Goal: Check status: Check status

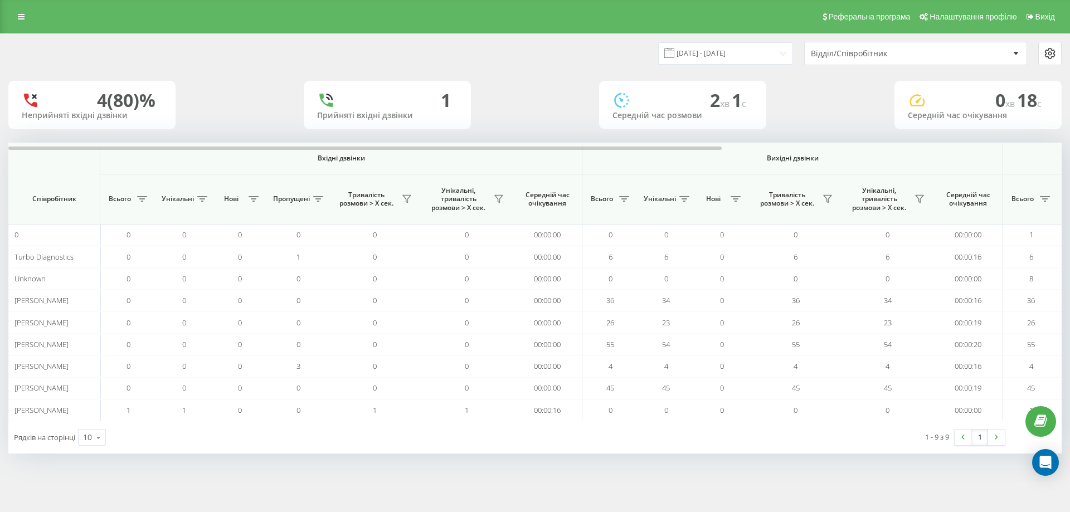
click at [135, 109] on div "4 (80)%" at bounding box center [126, 100] width 59 height 21
click at [109, 93] on div "4 (80)%" at bounding box center [126, 100] width 59 height 21
click at [25, 21] on link at bounding box center [21, 17] width 20 height 16
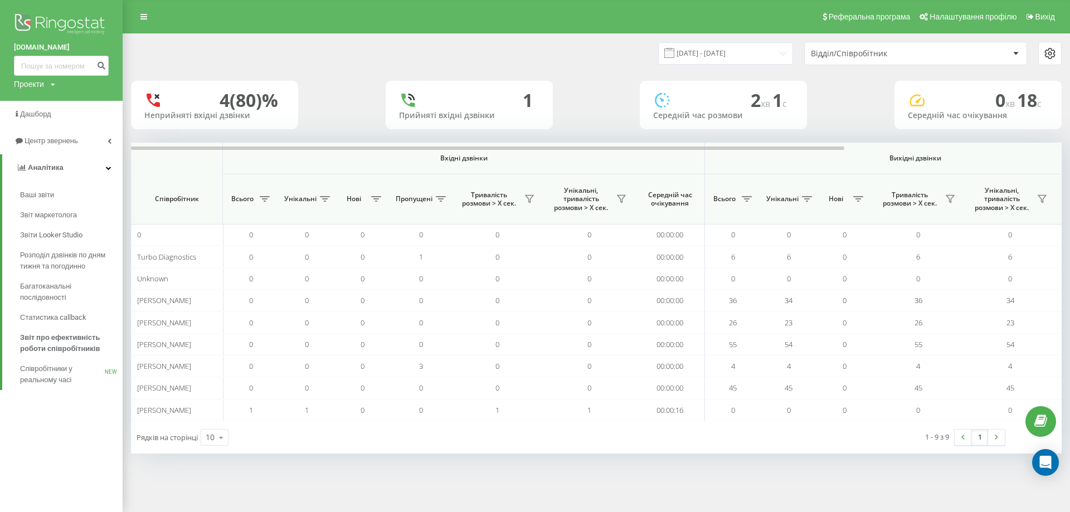
click at [208, 41] on div "20.08.2025 - 20.08.2025 Відділ/Співробітник" at bounding box center [596, 53] width 947 height 39
click at [91, 13] on img at bounding box center [61, 25] width 95 height 28
click at [142, 17] on icon at bounding box center [143, 17] width 7 height 8
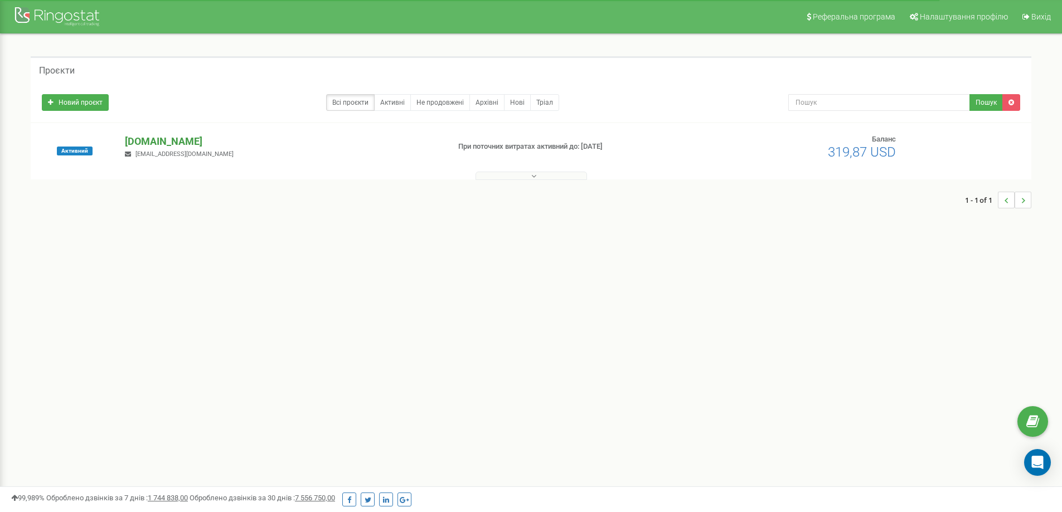
click at [175, 140] on p "[DOMAIN_NAME]" at bounding box center [282, 141] width 315 height 14
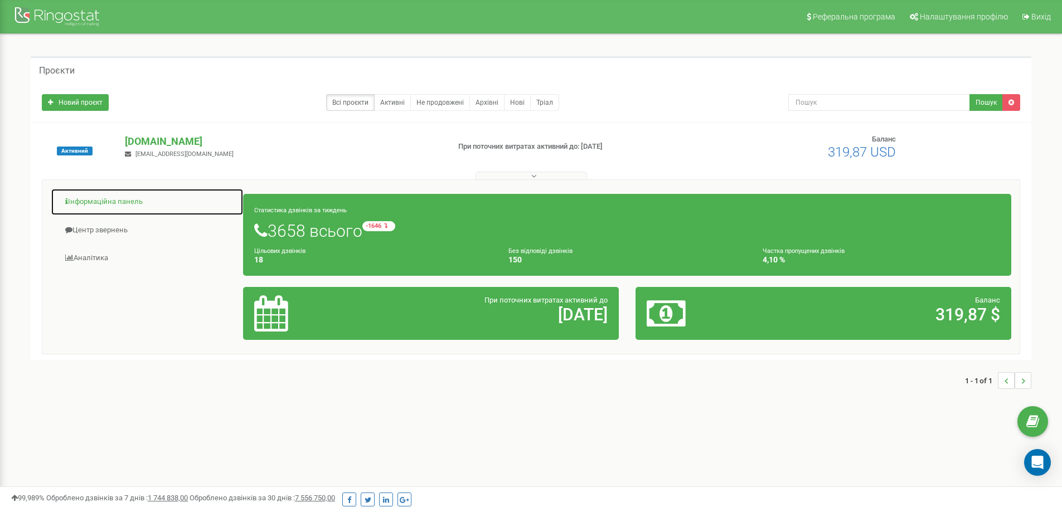
click at [114, 200] on link "Інформаційна панель" at bounding box center [147, 201] width 193 height 27
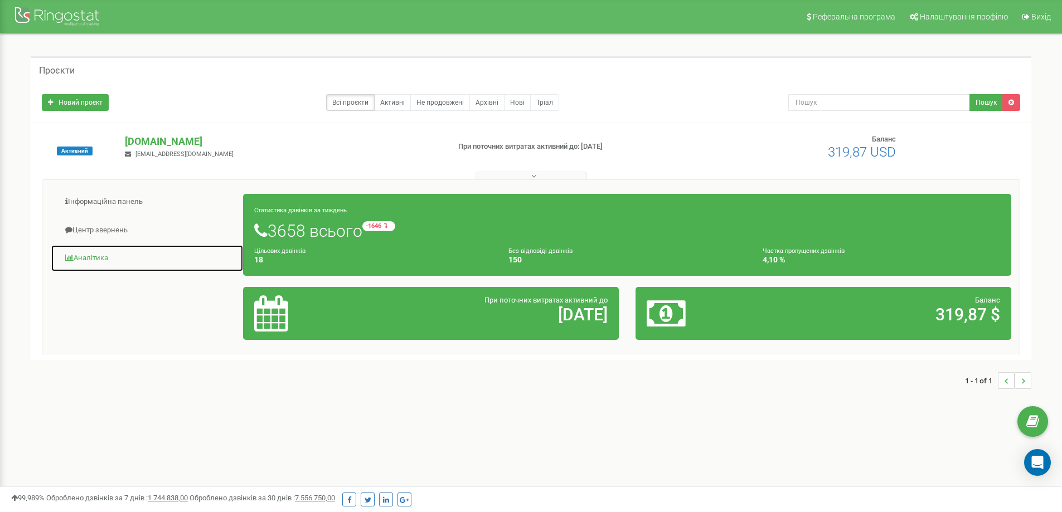
click at [111, 258] on link "Аналiтика" at bounding box center [147, 258] width 193 height 27
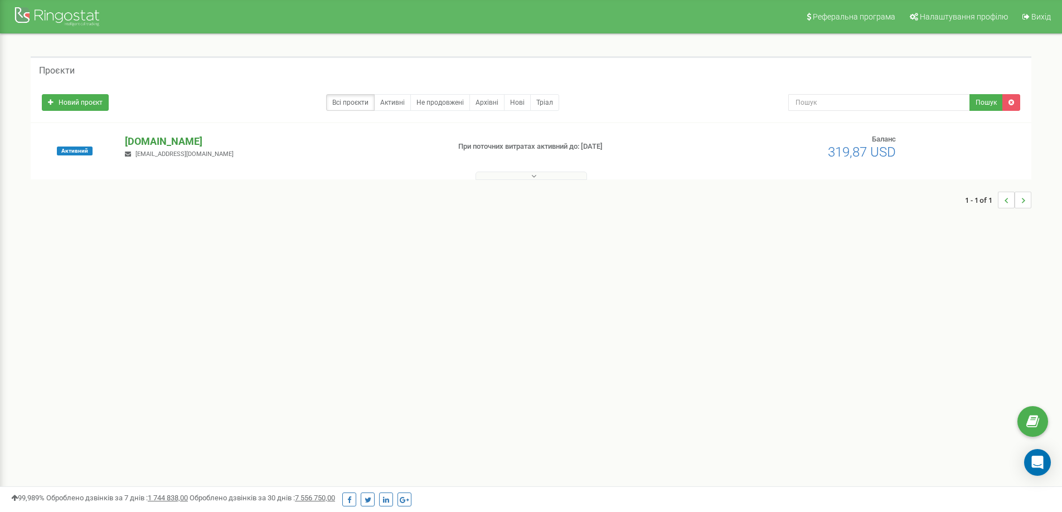
click at [176, 141] on p "[DOMAIN_NAME]" at bounding box center [282, 141] width 315 height 14
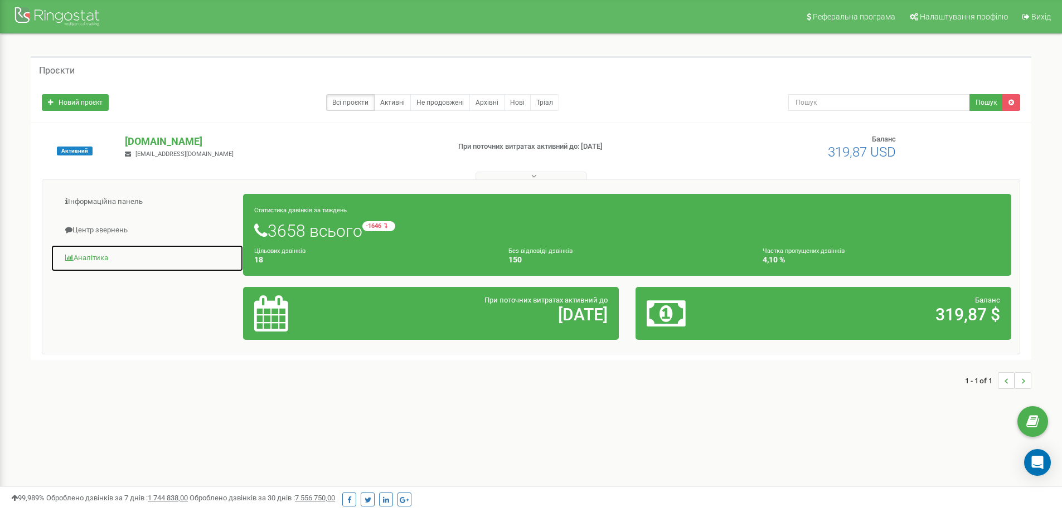
click at [101, 256] on link "Аналiтика" at bounding box center [147, 258] width 193 height 27
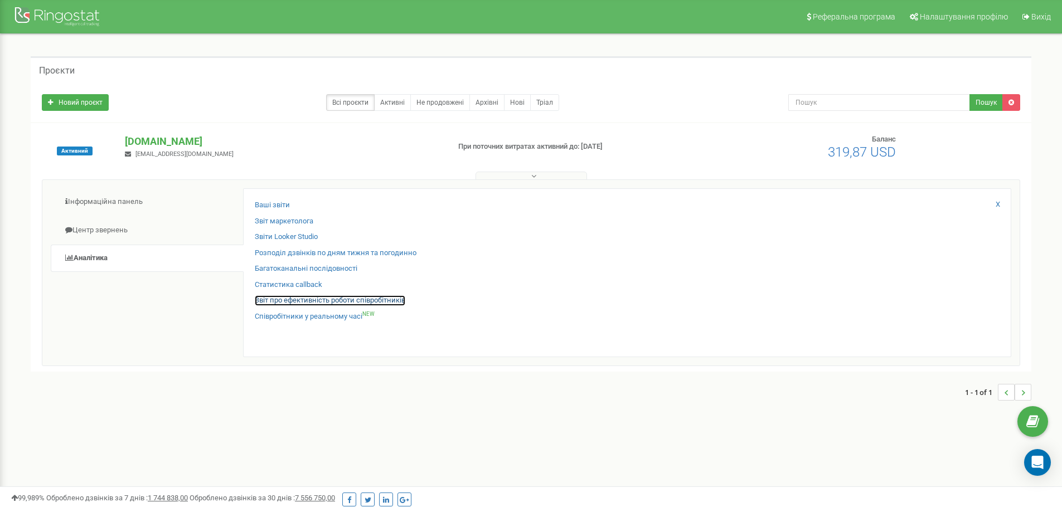
click at [285, 299] on link "Звіт про ефективність роботи співробітників" at bounding box center [330, 300] width 151 height 11
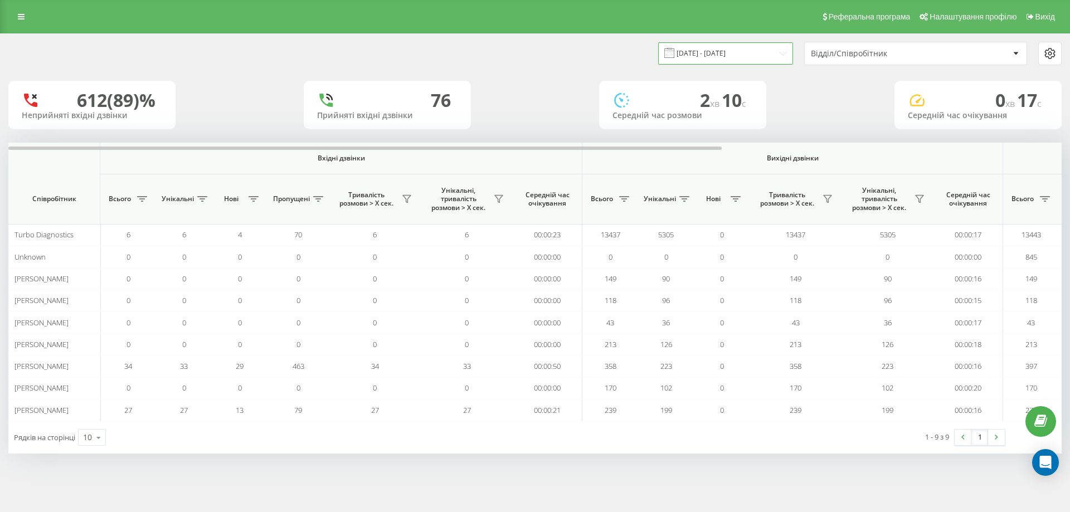
click at [736, 50] on input "20.07.2025 - 20.08.2025" at bounding box center [725, 53] width 135 height 22
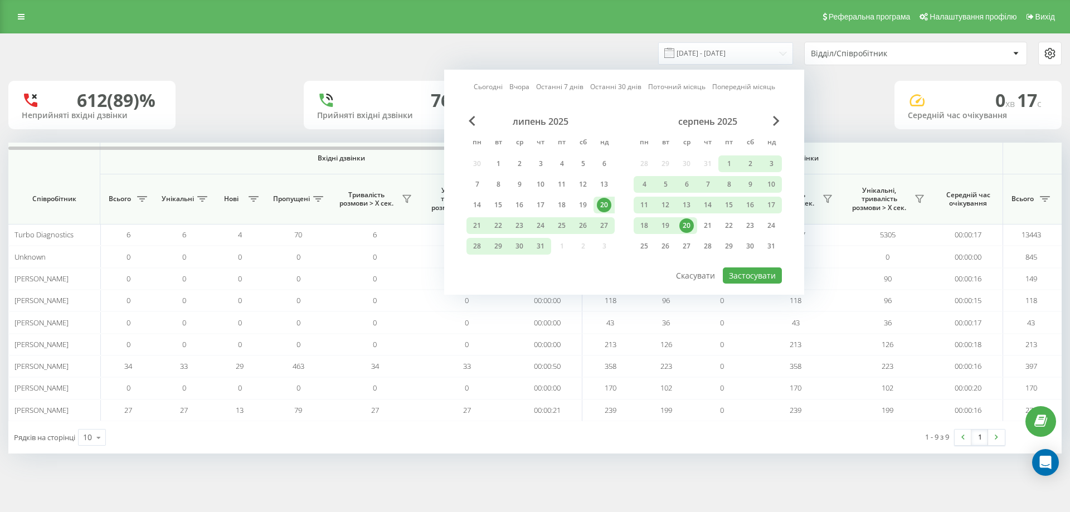
click at [692, 226] on div "20" at bounding box center [686, 226] width 14 height 14
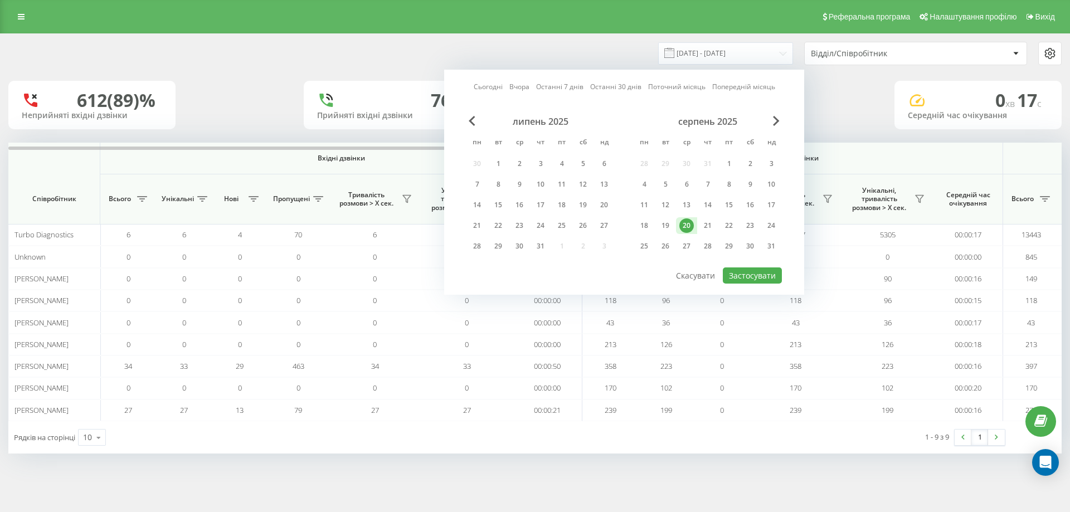
click at [692, 226] on div "20" at bounding box center [686, 226] width 14 height 14
click at [761, 274] on button "Застосувати" at bounding box center [752, 276] width 59 height 16
type input "20.08.2025 - 20.08.2025"
